Goal: Check status: Check status

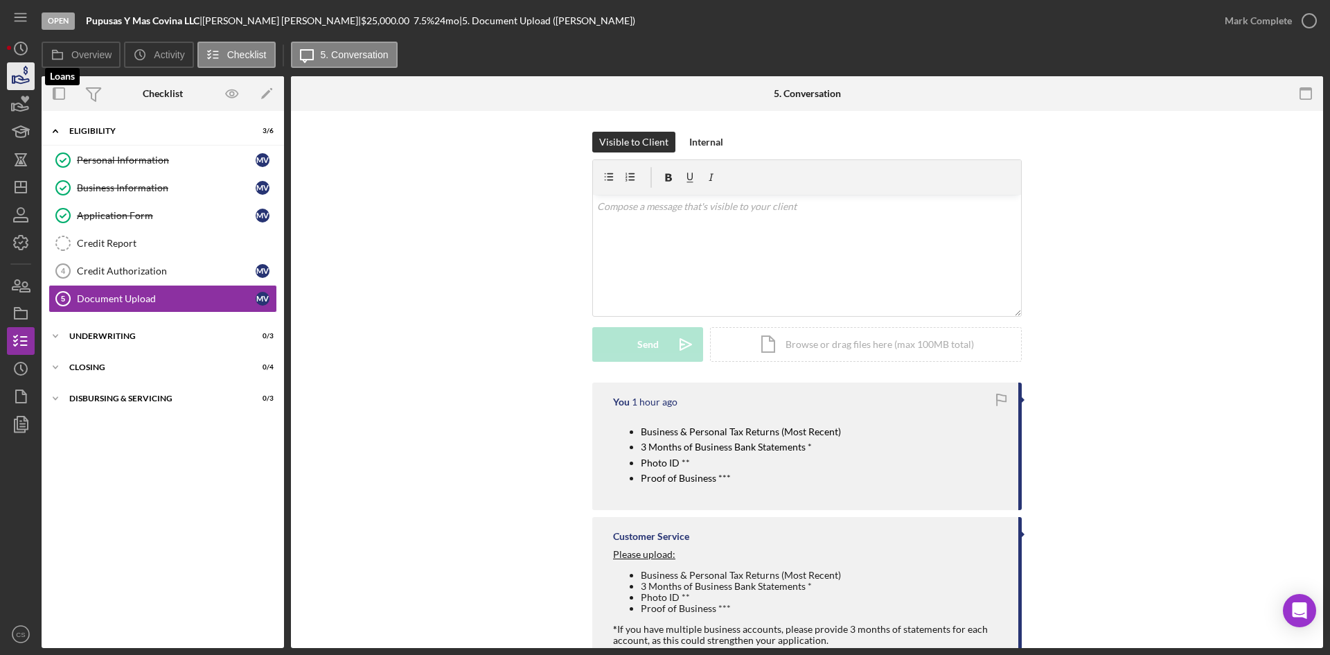
click at [21, 79] on icon "button" at bounding box center [22, 80] width 15 height 8
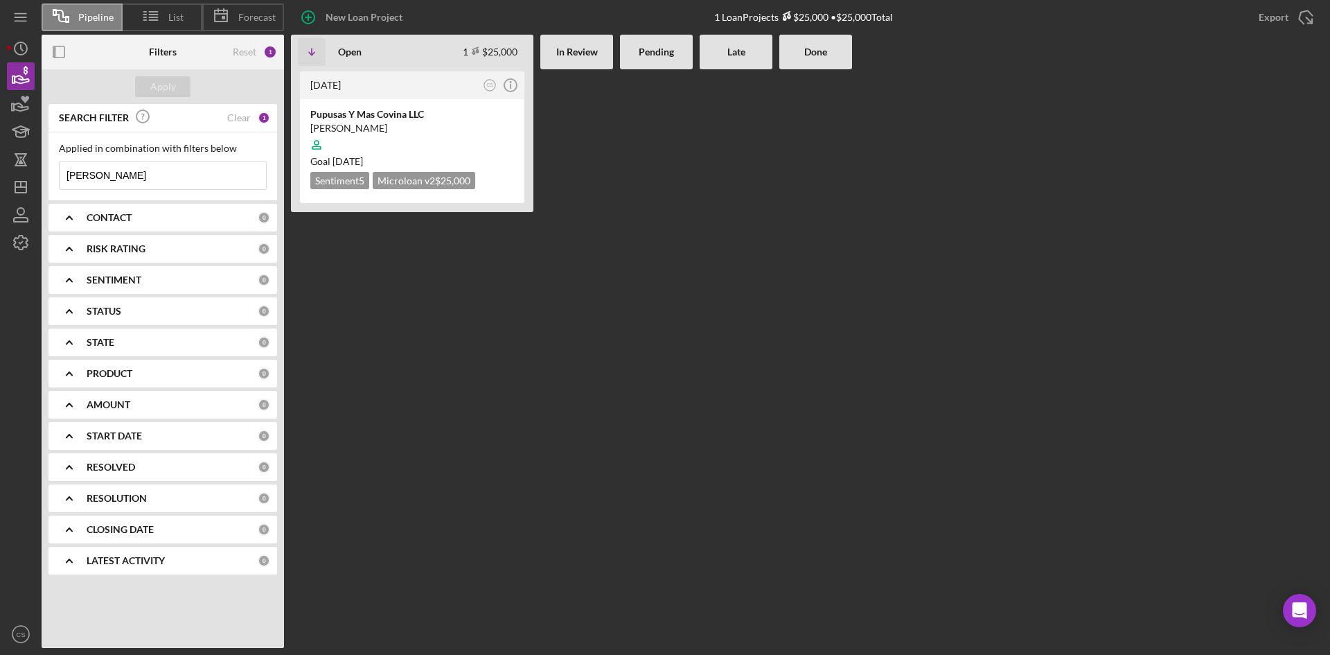
click at [175, 175] on input "[PERSON_NAME]" at bounding box center [163, 175] width 206 height 28
click at [172, 176] on input "[PERSON_NAME]" at bounding box center [163, 175] width 206 height 28
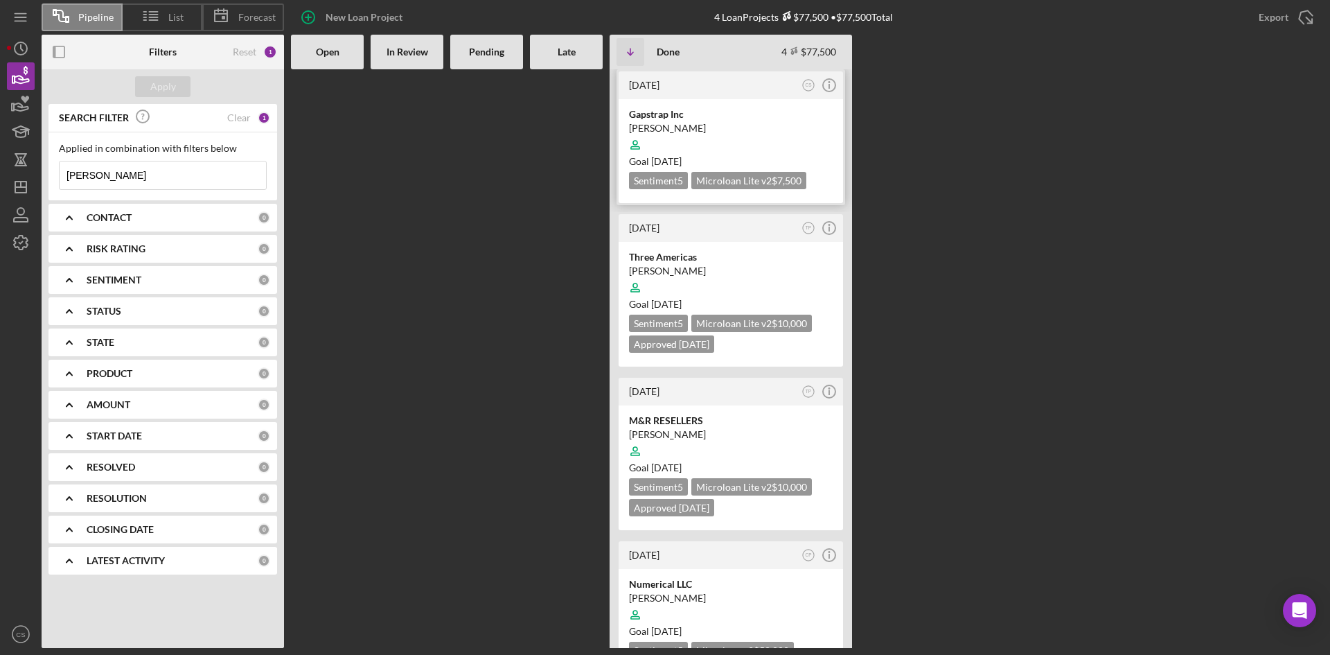
type input "[PERSON_NAME]"
click at [677, 103] on div "Gapstrap Inc [PERSON_NAME] Goal [DATE] Sentiment 5 Microloan Lite v2 $7,500" at bounding box center [731, 151] width 224 height 104
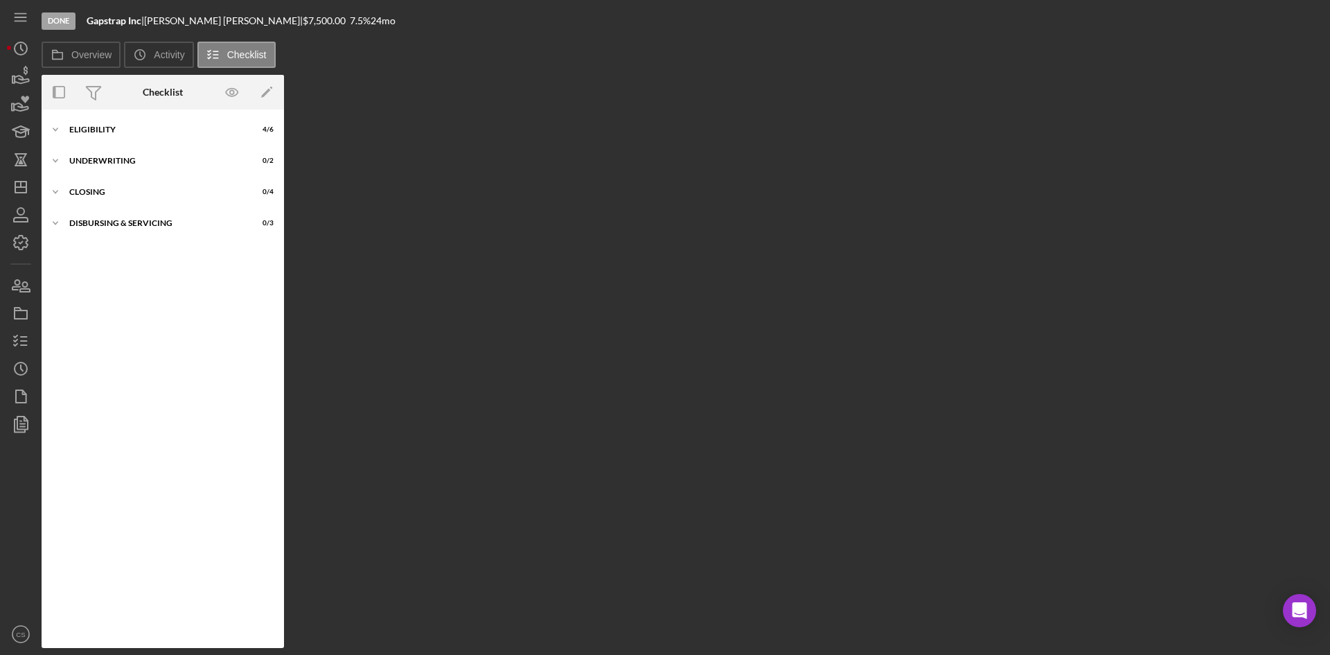
click at [116, 143] on div "Icon/Expander Eligibility 4 / 6" at bounding box center [163, 130] width 242 height 28
click at [93, 136] on div "Icon/Expander Eligibility 4 / 6" at bounding box center [163, 130] width 242 height 28
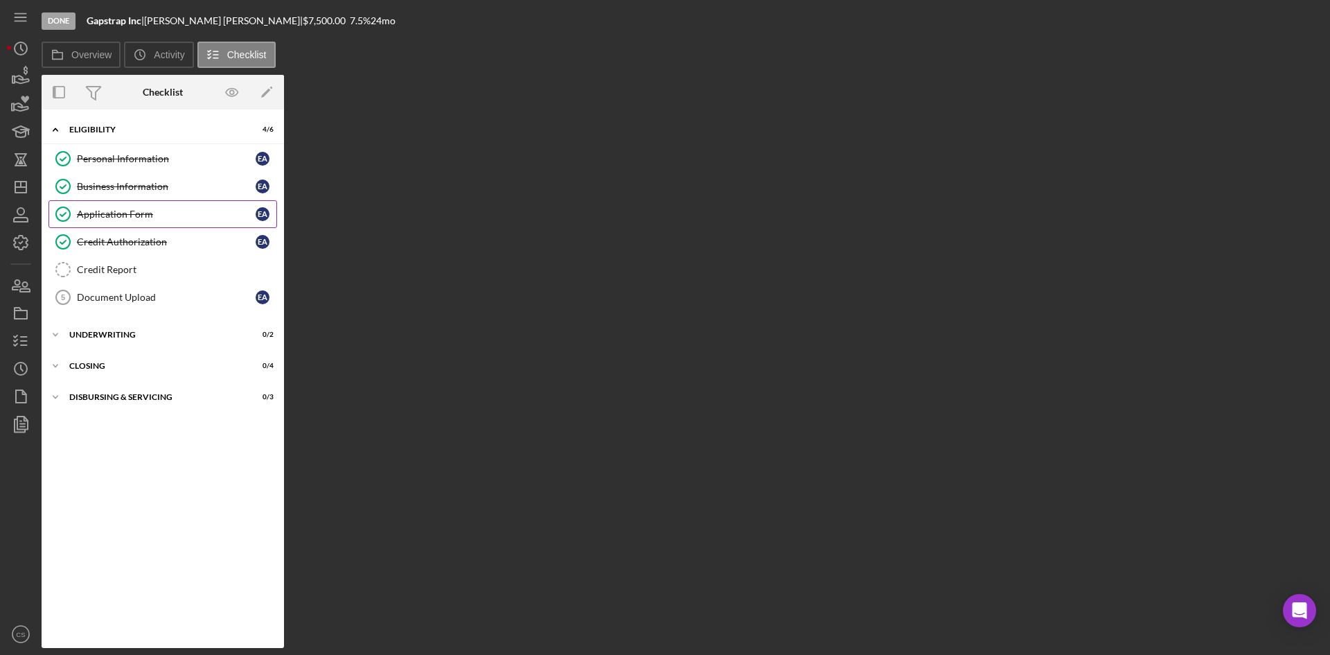
click at [119, 207] on link "Application Form Application Form E A" at bounding box center [162, 214] width 229 height 28
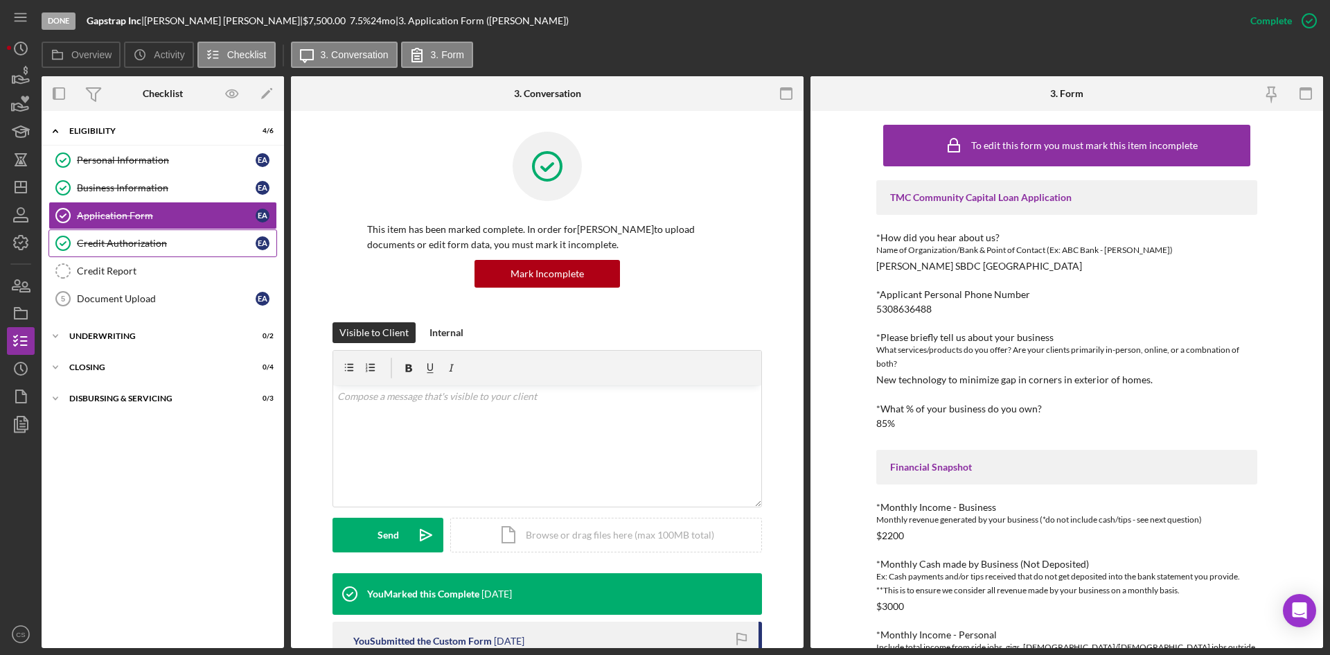
click at [163, 239] on div "Credit Authorization" at bounding box center [166, 243] width 179 height 11
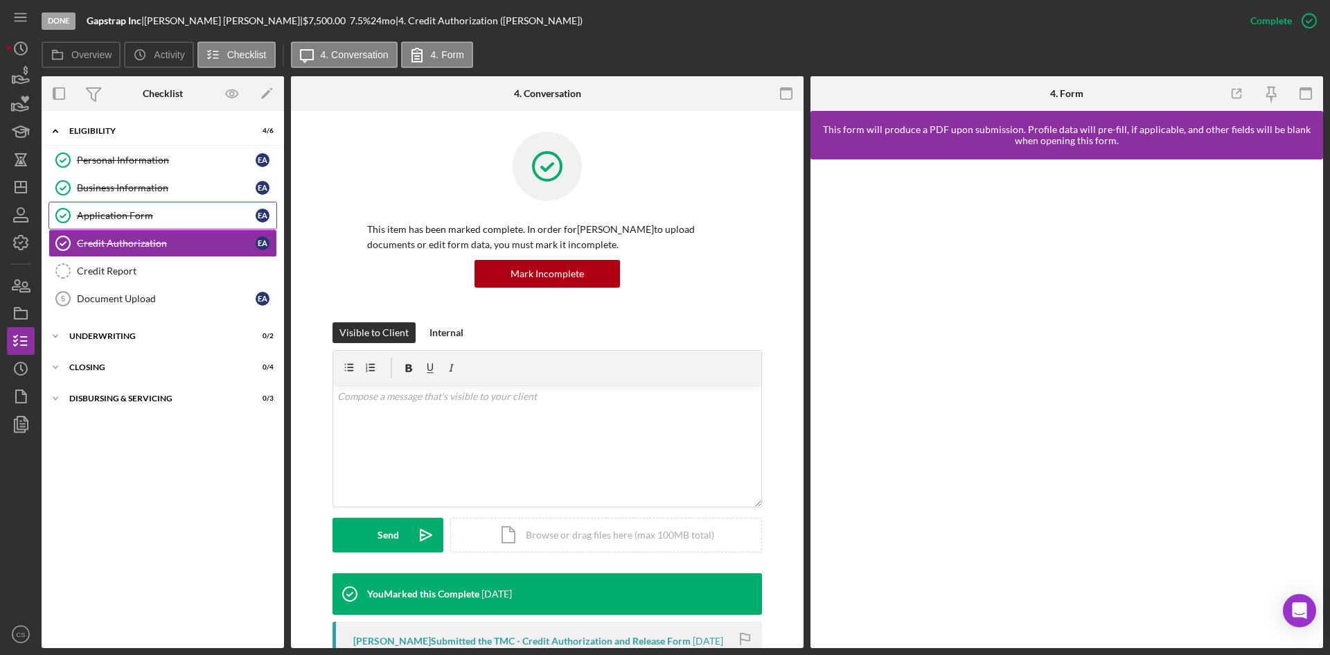
click at [197, 213] on div "Application Form" at bounding box center [166, 215] width 179 height 11
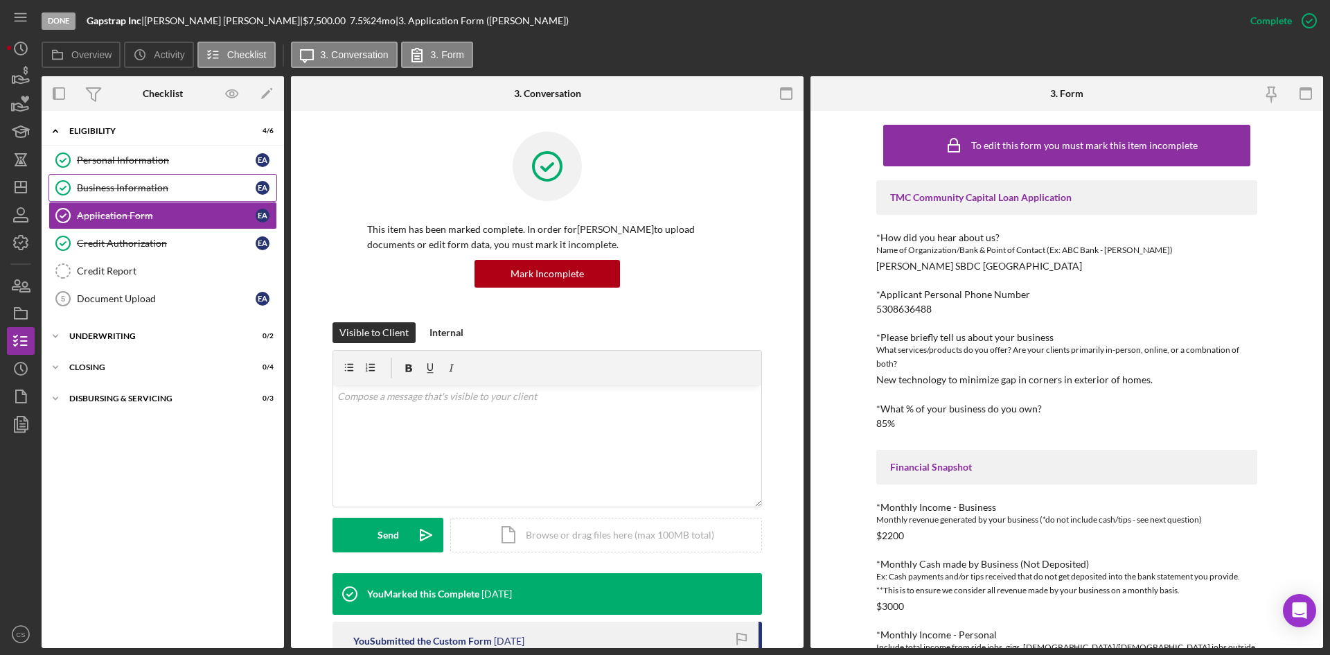
click at [168, 180] on link "Business Information Business Information E A" at bounding box center [162, 188] width 229 height 28
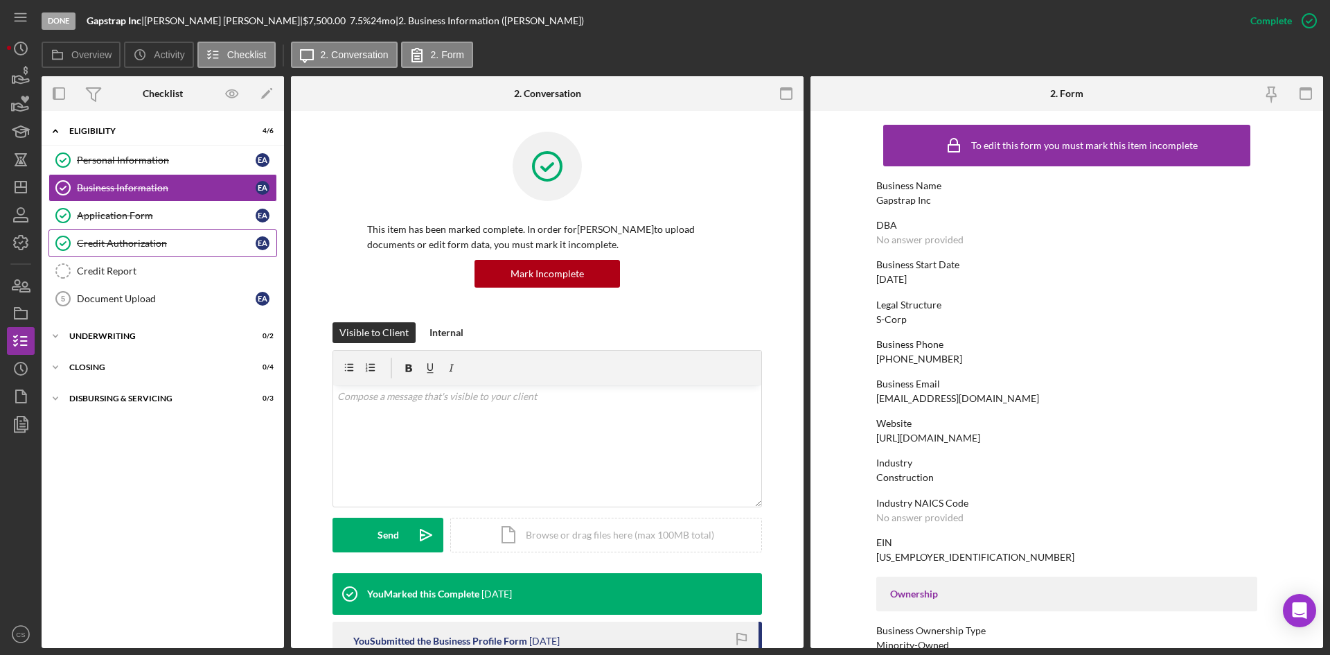
click at [184, 244] on div "Credit Authorization" at bounding box center [166, 243] width 179 height 11
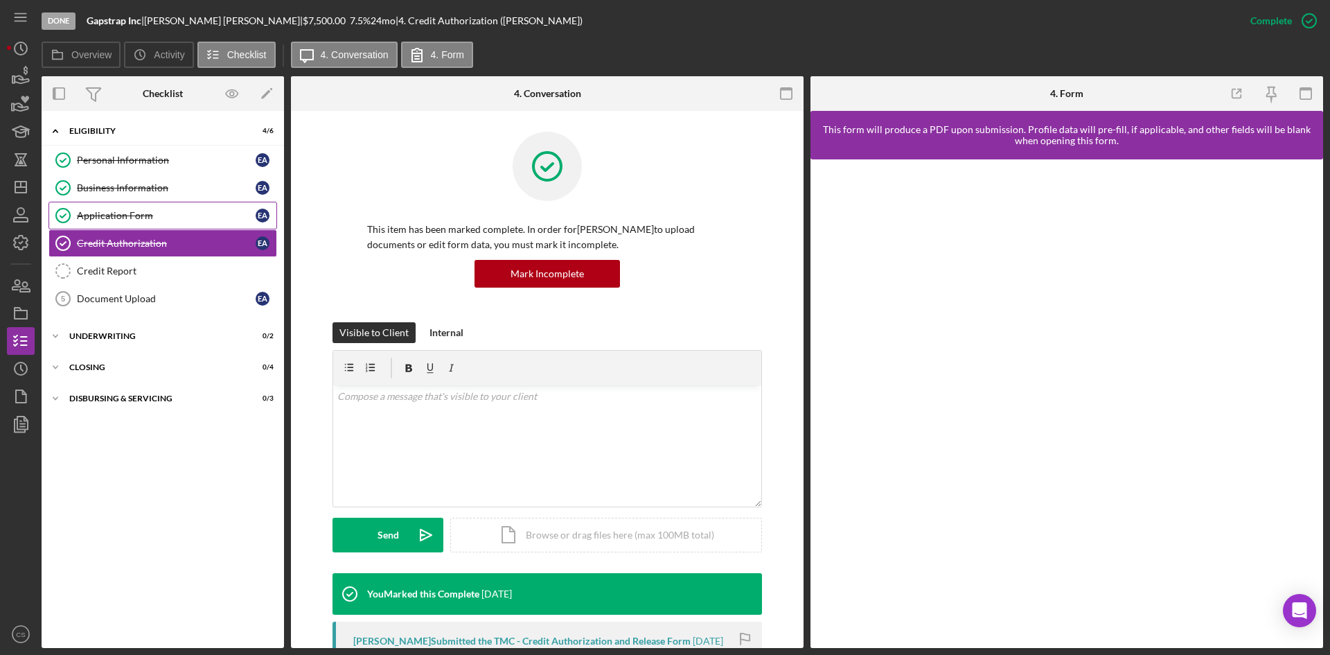
click at [206, 213] on div "Application Form" at bounding box center [166, 215] width 179 height 11
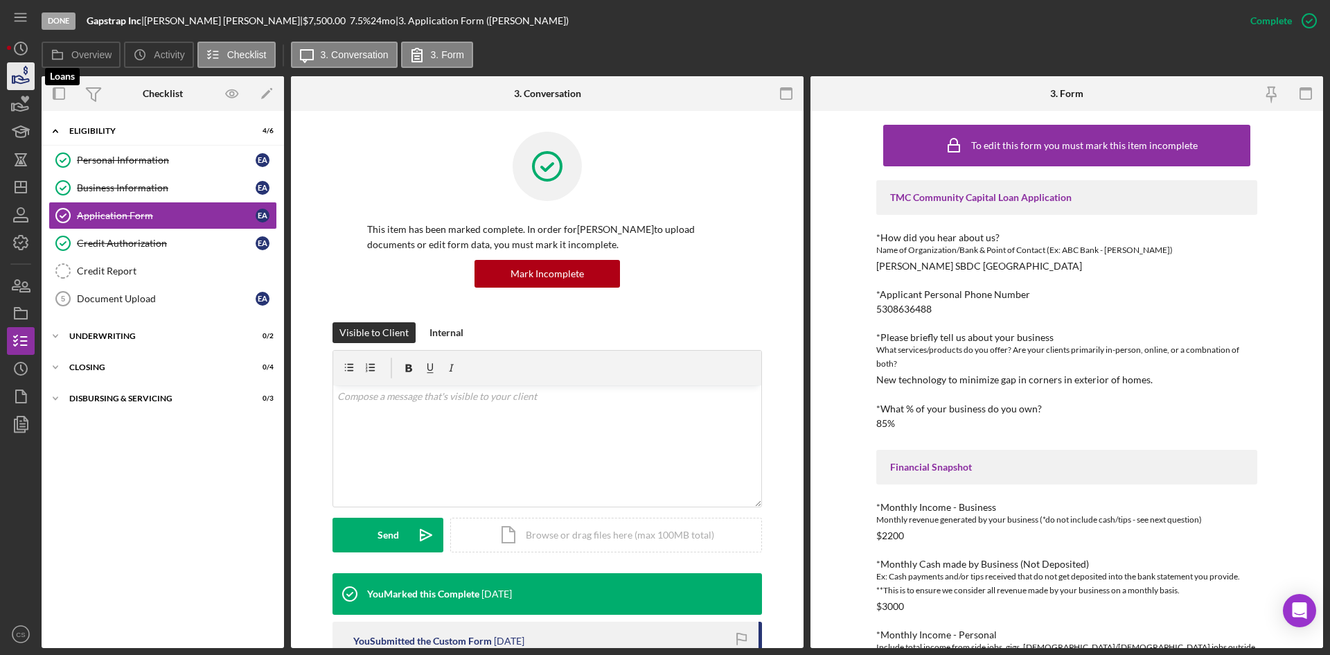
click at [21, 72] on icon "button" at bounding box center [20, 76] width 35 height 35
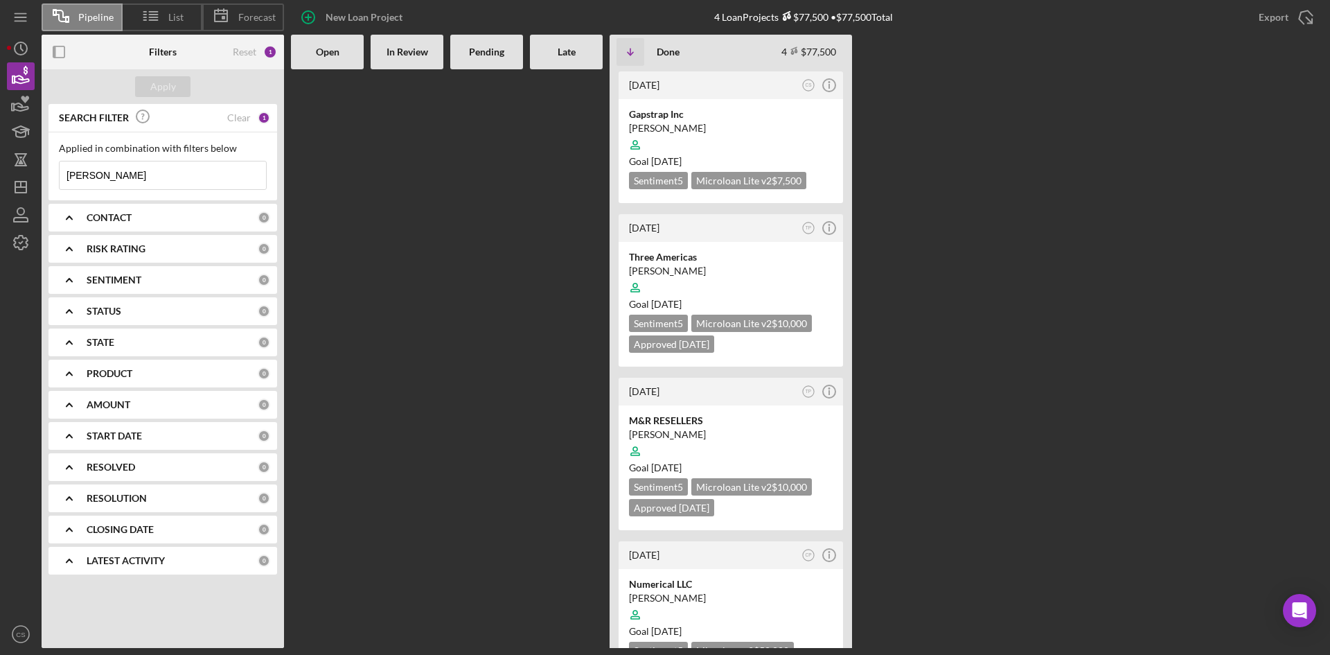
click at [138, 177] on input "[PERSON_NAME]" at bounding box center [163, 175] width 206 height 28
click at [137, 177] on input "[PERSON_NAME]" at bounding box center [163, 175] width 206 height 28
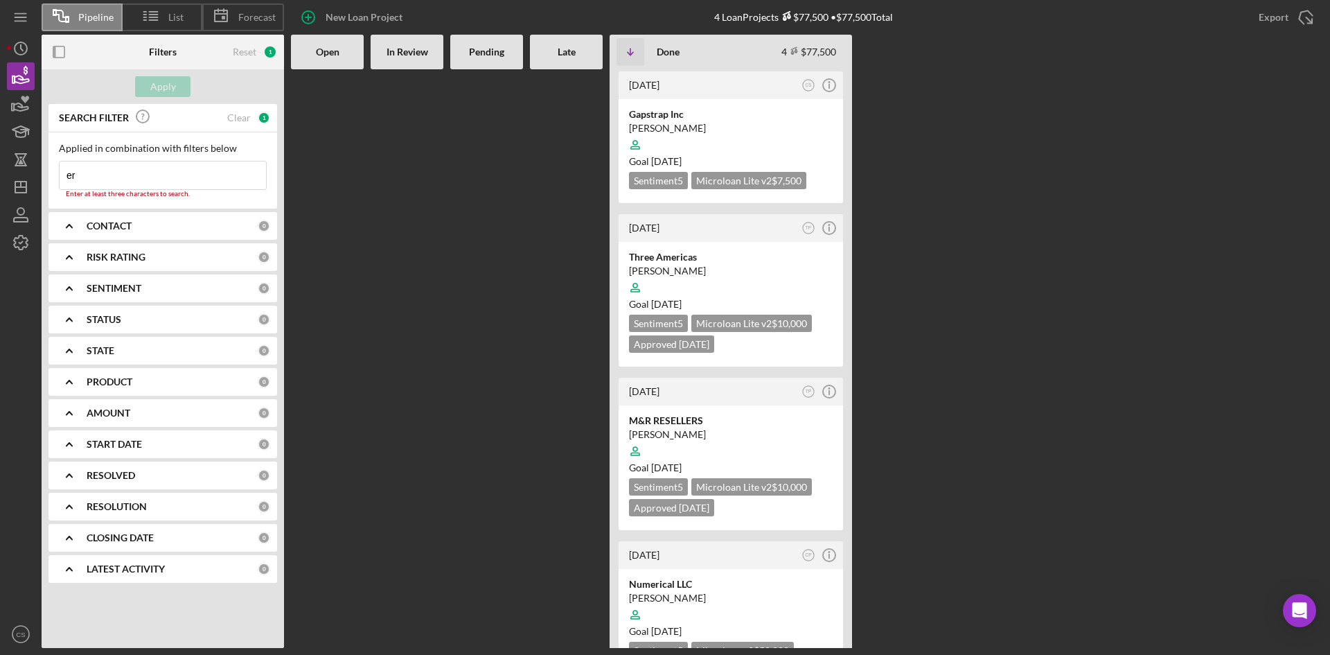
type input "e"
type input "m"
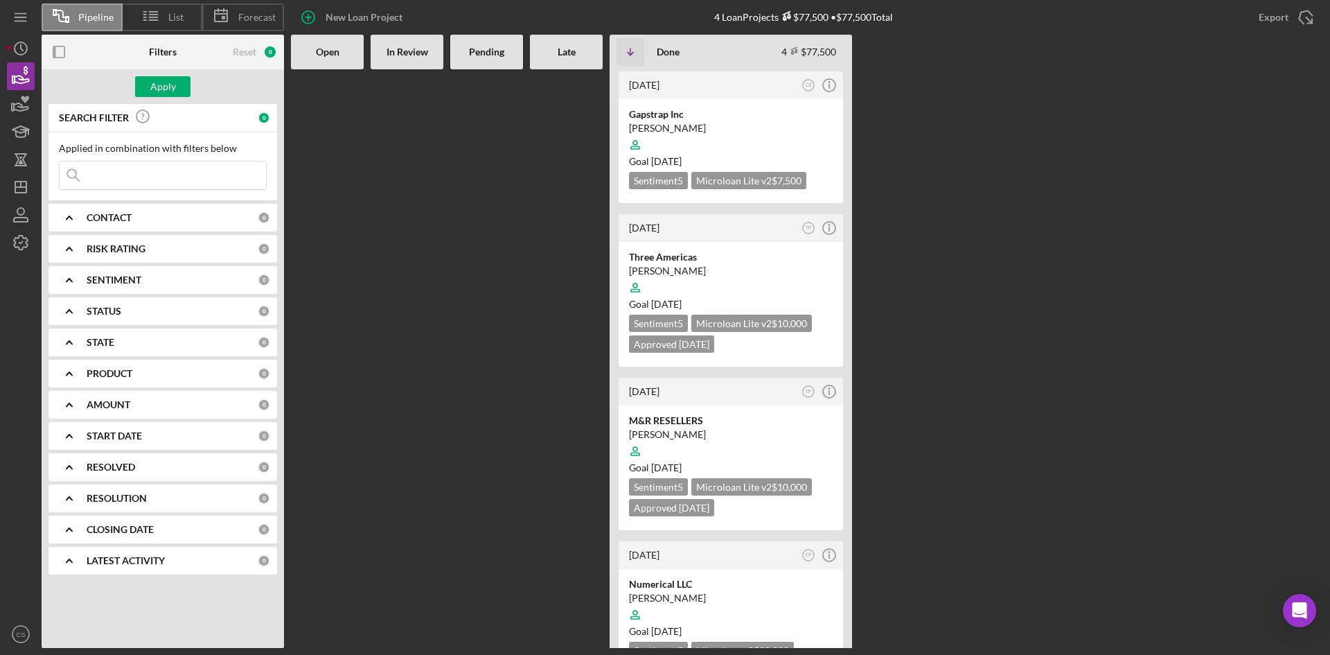
click at [113, 167] on input at bounding box center [163, 175] width 206 height 28
click at [127, 183] on input at bounding box center [163, 175] width 206 height 28
click at [33, 213] on icon "button" at bounding box center [20, 214] width 35 height 35
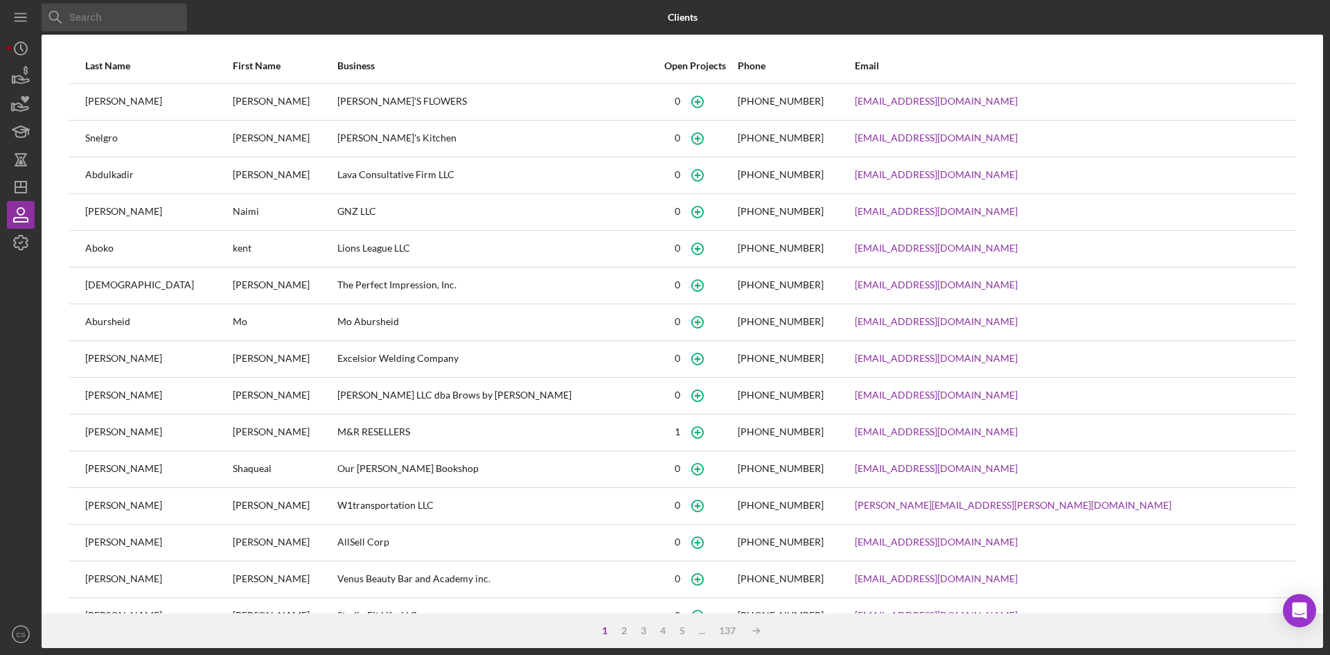
click at [100, 28] on input at bounding box center [114, 17] width 145 height 28
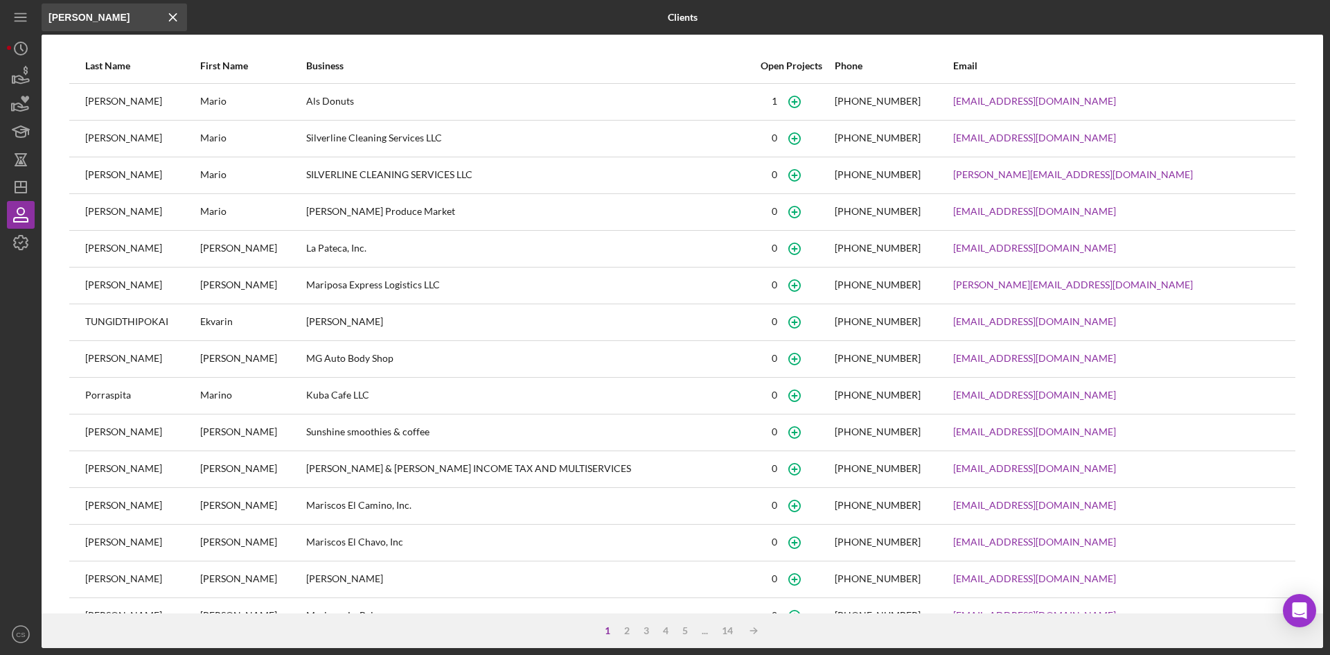
type input "[PERSON_NAME]"
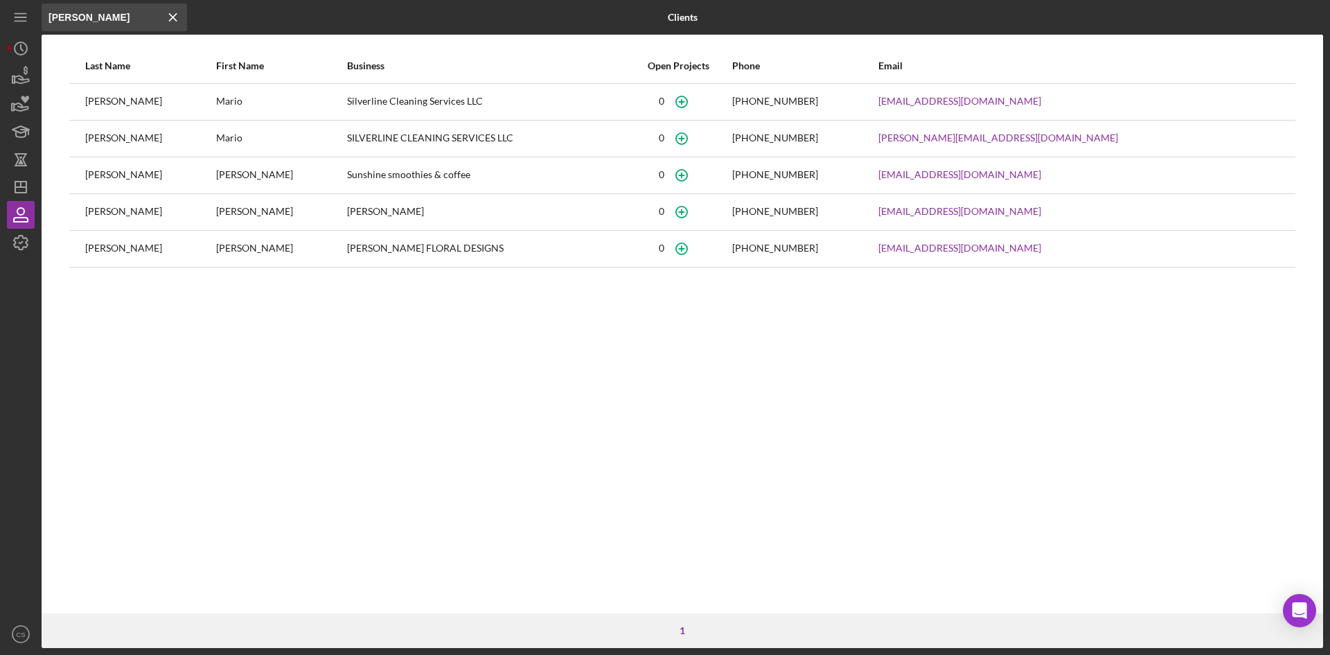
drag, startPoint x: 123, startPoint y: 16, endPoint x: 39, endPoint y: 10, distance: 84.0
click at [39, 10] on div "Icon/Menu Close [PERSON_NAME] Icon/Menu Close Clients Last Name First Name Busi…" at bounding box center [665, 324] width 1316 height 648
click at [24, 46] on icon "Icon/History" at bounding box center [20, 48] width 35 height 35
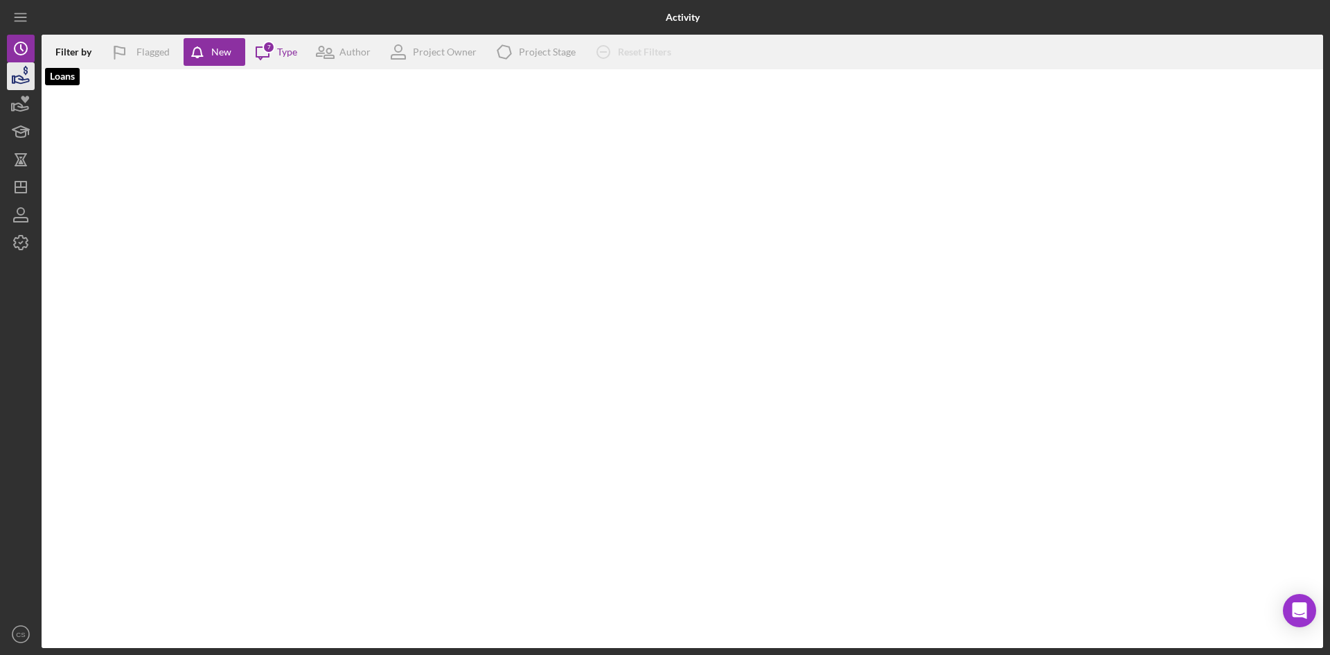
click at [25, 67] on icon "button" at bounding box center [26, 70] width 4 height 9
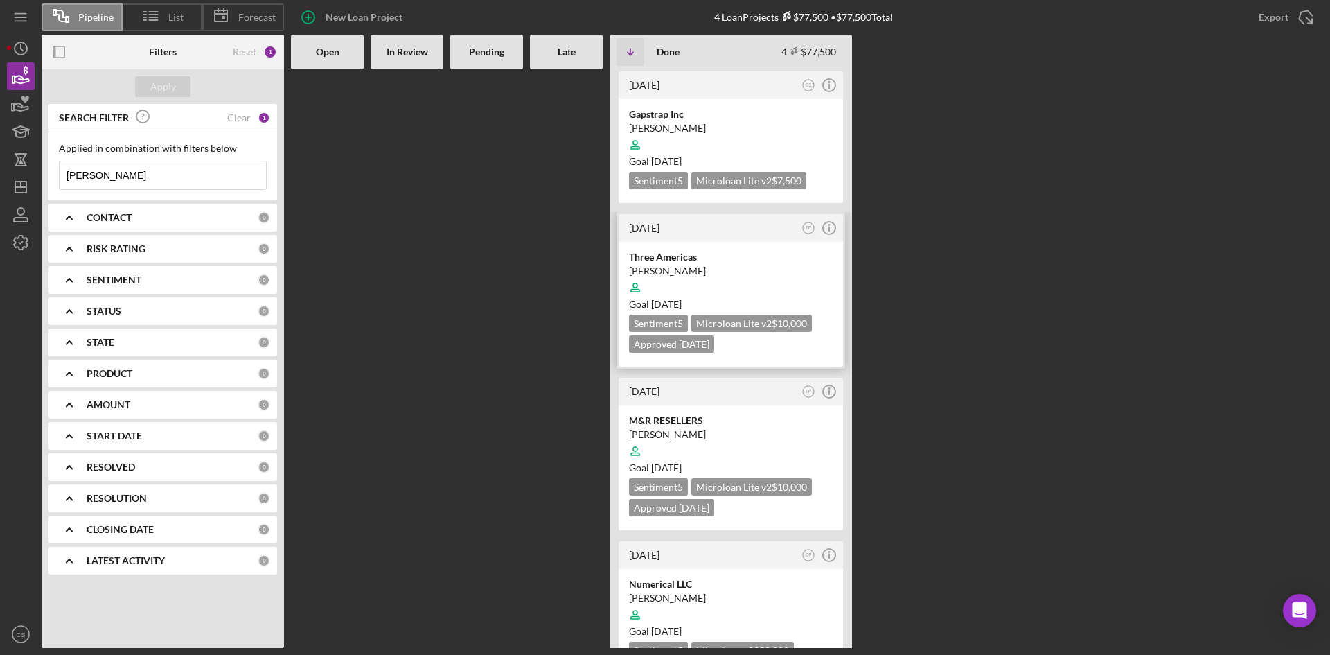
click at [686, 256] on div "Three Americas" at bounding box center [731, 257] width 204 height 14
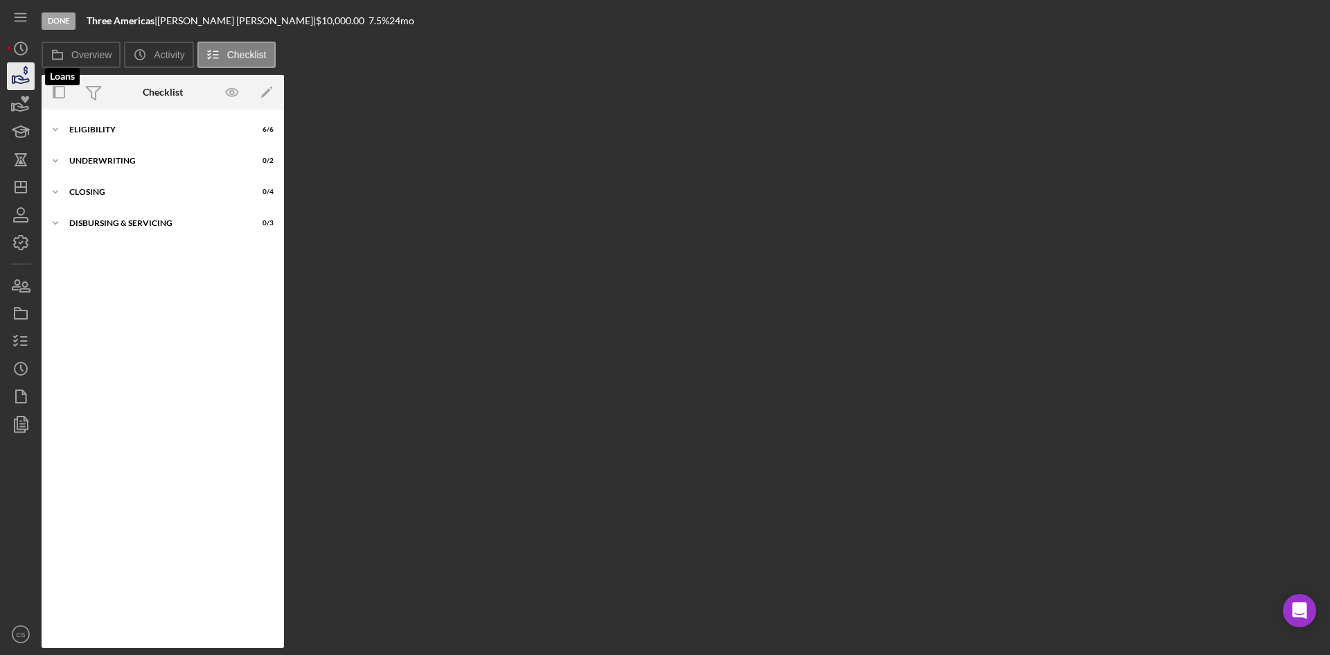
click at [19, 79] on icon "button" at bounding box center [20, 76] width 35 height 35
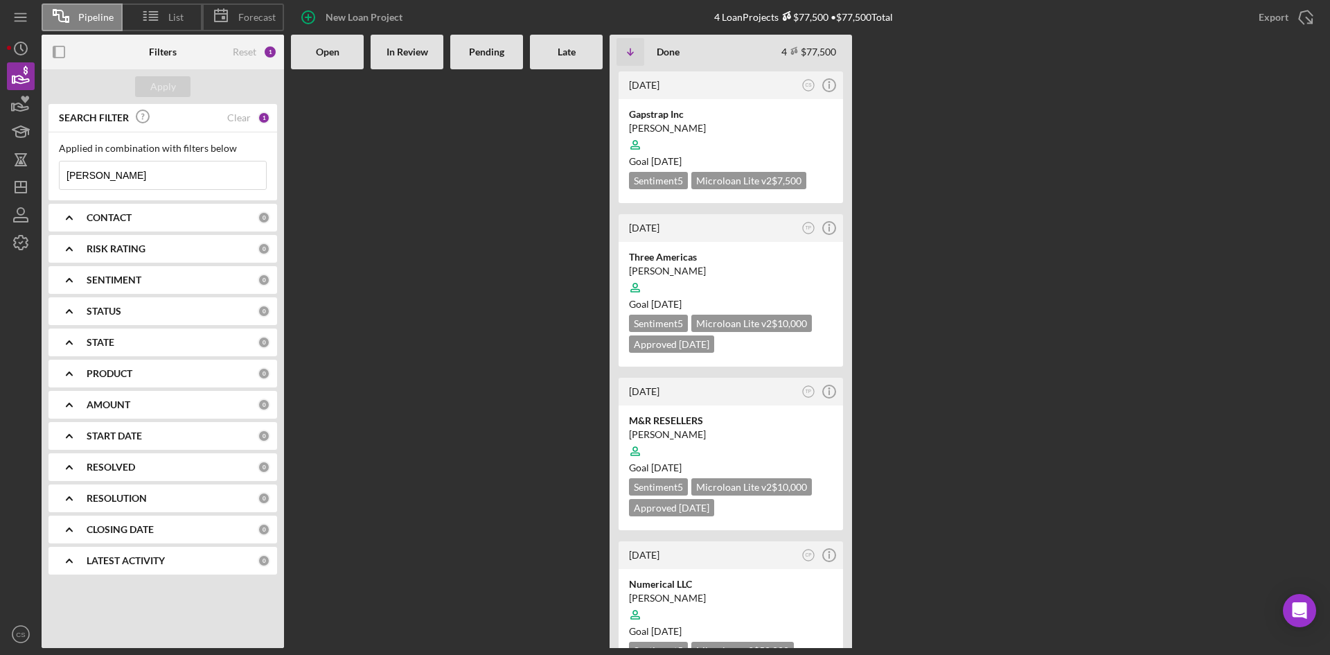
click at [95, 184] on input "[PERSON_NAME]" at bounding box center [163, 175] width 206 height 28
click at [96, 184] on input "[PERSON_NAME]" at bounding box center [163, 175] width 206 height 28
click at [664, 112] on div "Gapstrap Inc" at bounding box center [731, 114] width 204 height 14
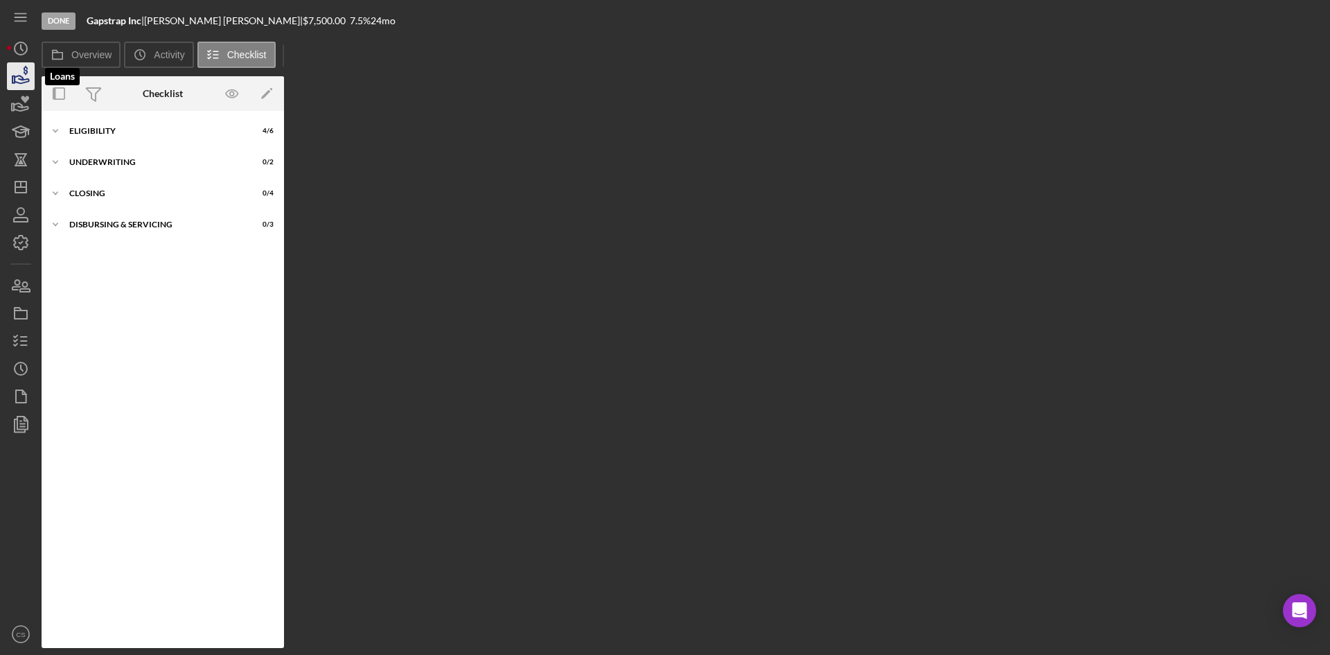
click at [25, 80] on icon "button" at bounding box center [20, 76] width 35 height 35
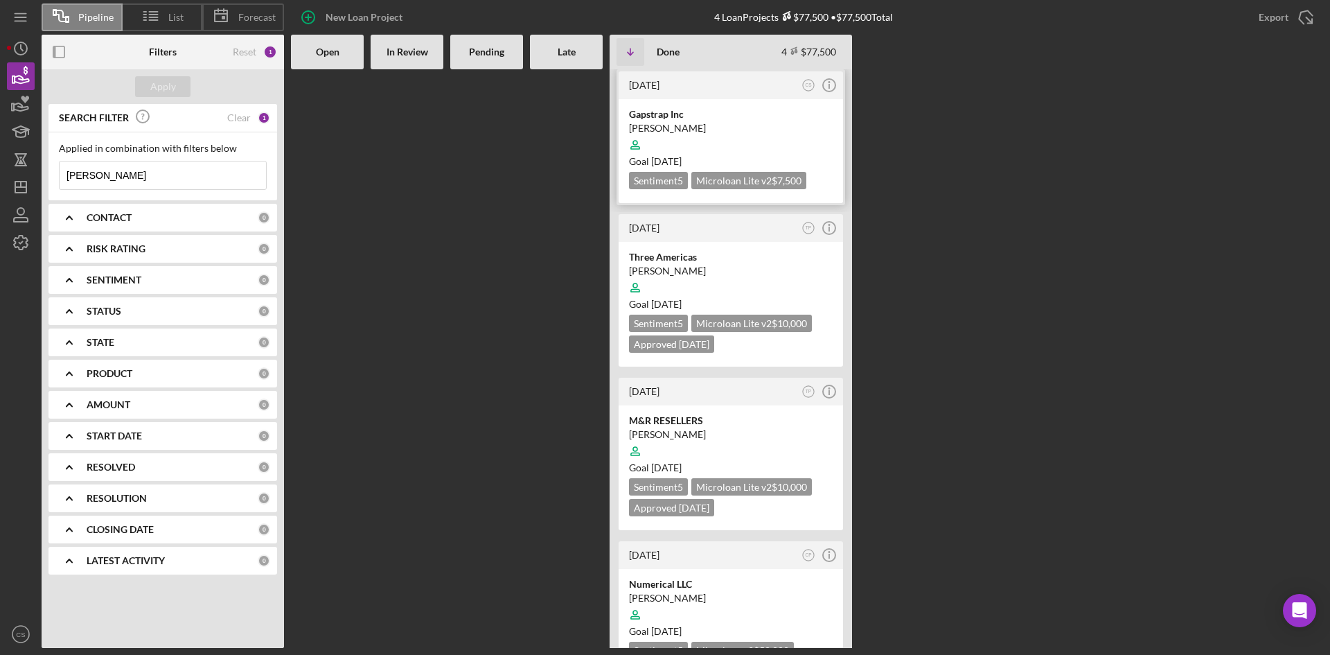
click at [735, 132] on div at bounding box center [731, 145] width 204 height 26
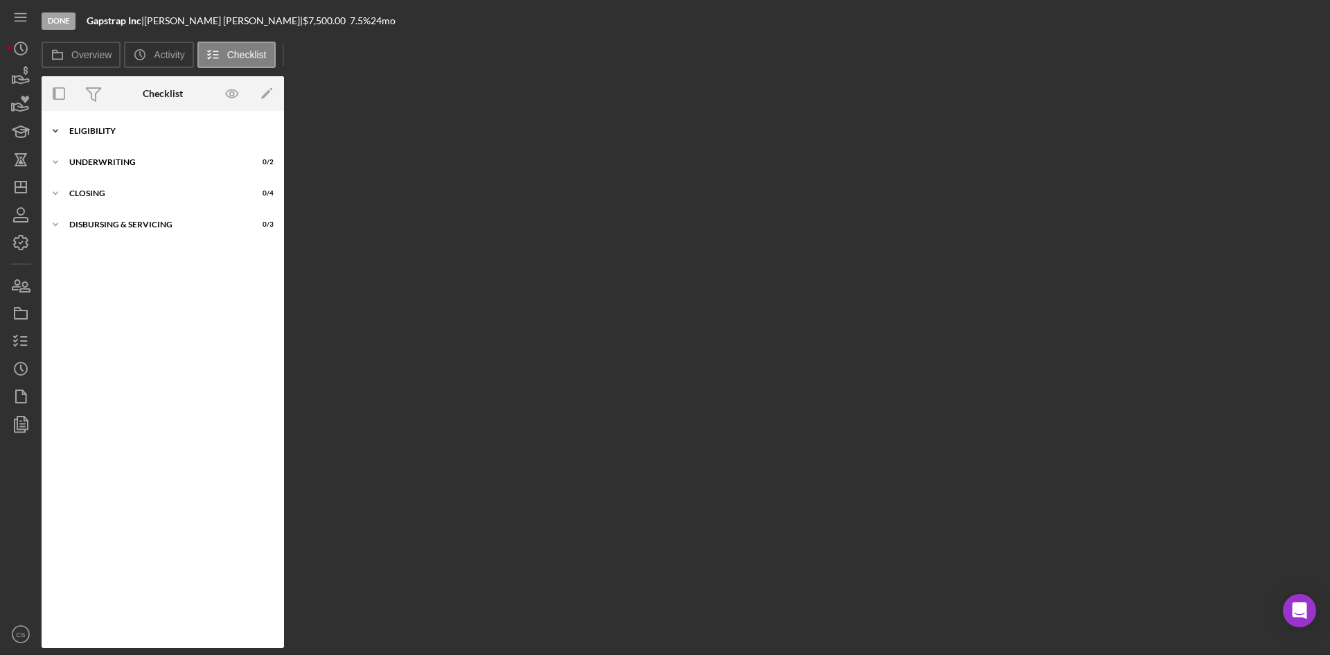
click at [172, 138] on div "Icon/Expander Eligibility 4 / 6" at bounding box center [163, 131] width 242 height 28
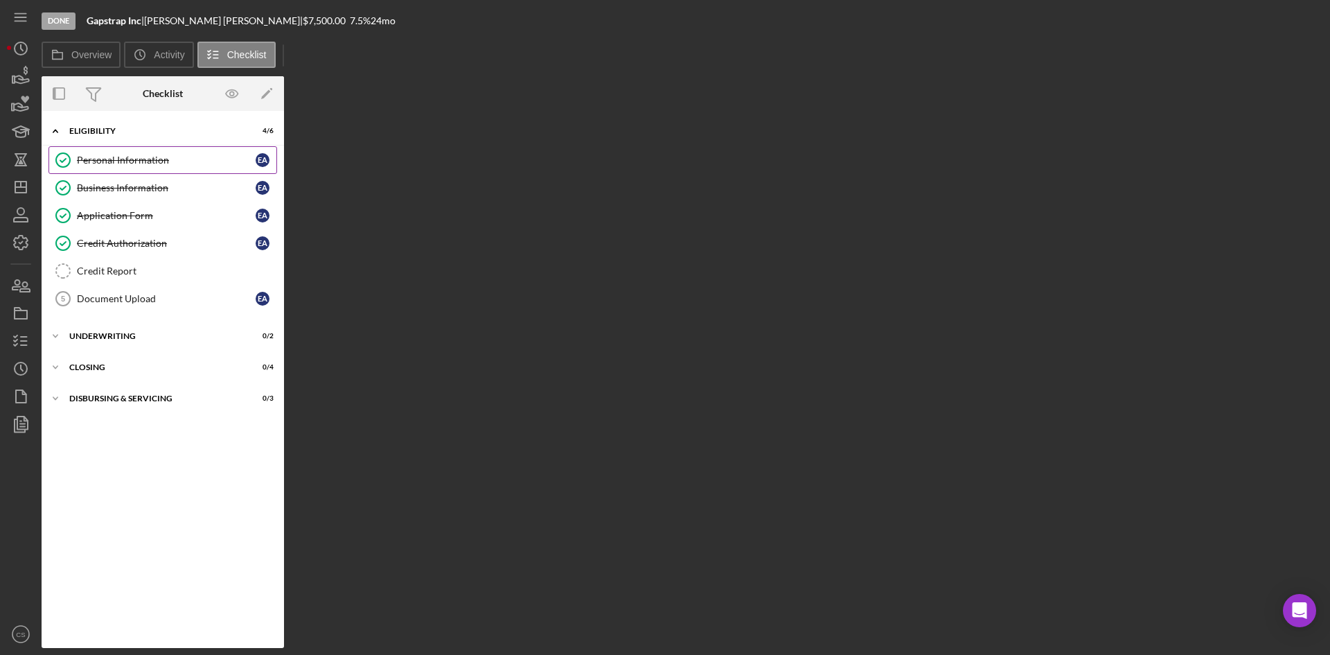
click at [175, 168] on link "Personal Information Personal Information E A" at bounding box center [162, 160] width 229 height 28
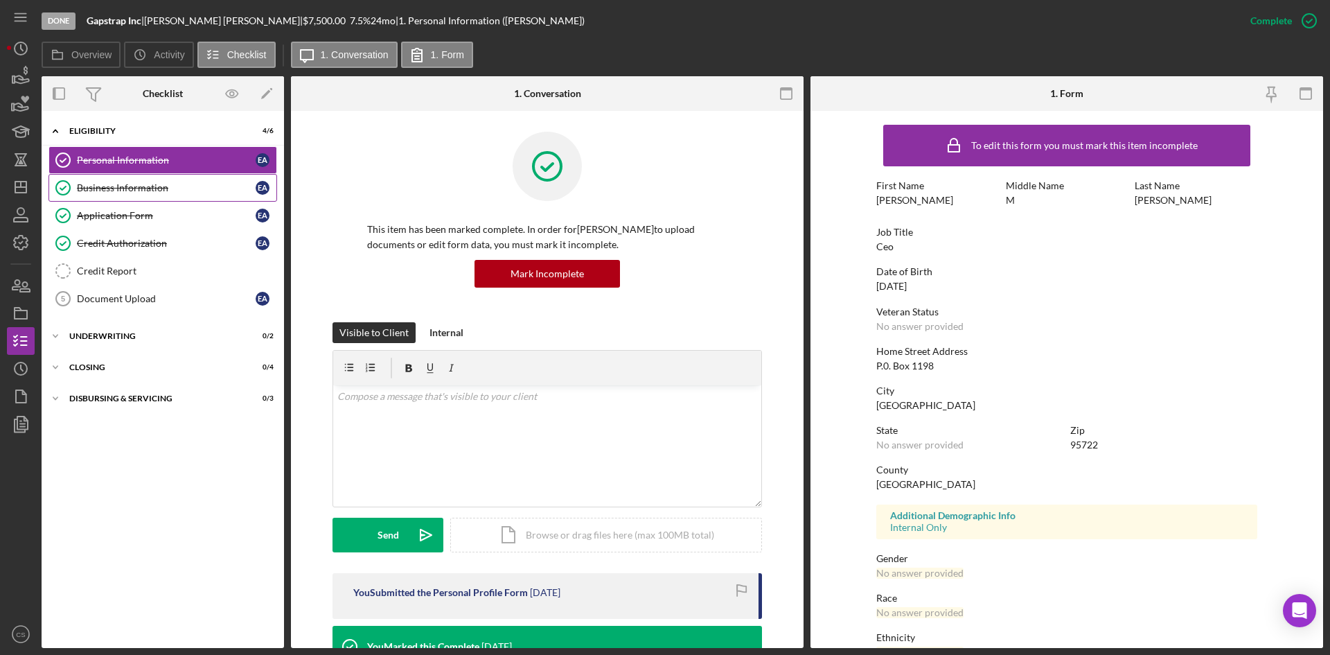
click at [179, 193] on div "Business Information" at bounding box center [166, 187] width 179 height 11
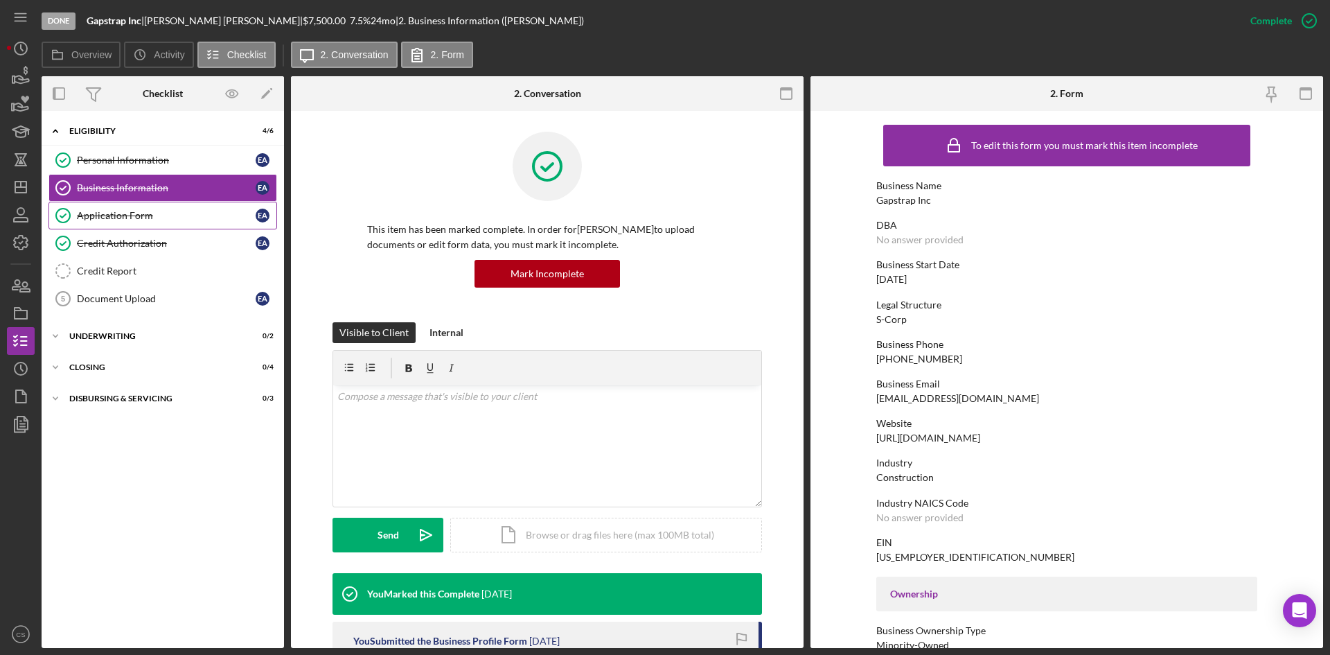
click at [184, 222] on link "Application Form Application Form E A" at bounding box center [162, 216] width 229 height 28
